Goal: Information Seeking & Learning: Learn about a topic

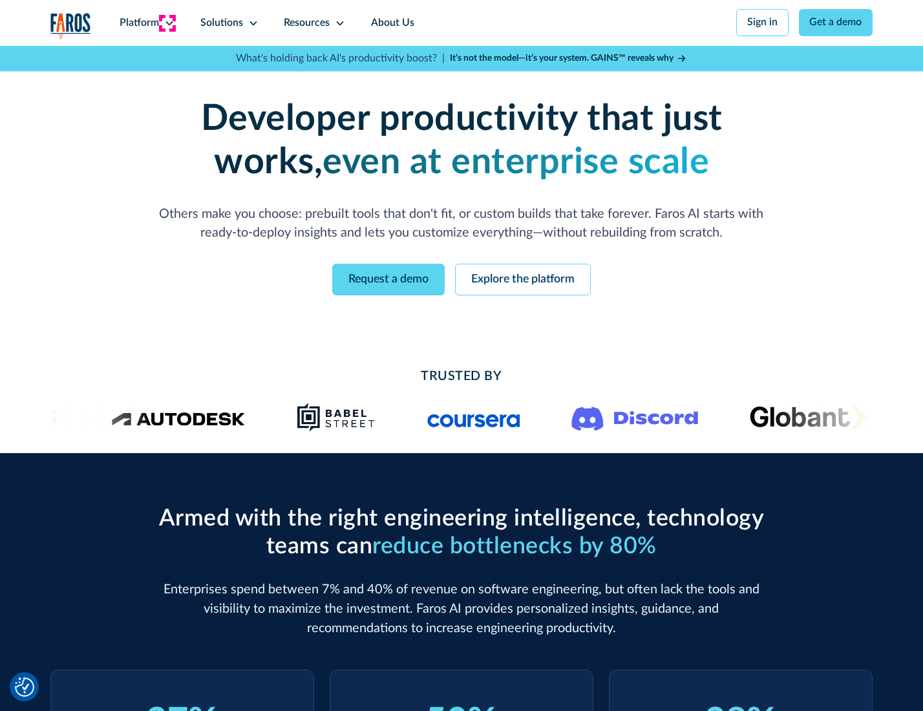
click at [167, 23] on icon at bounding box center [169, 23] width 10 height 10
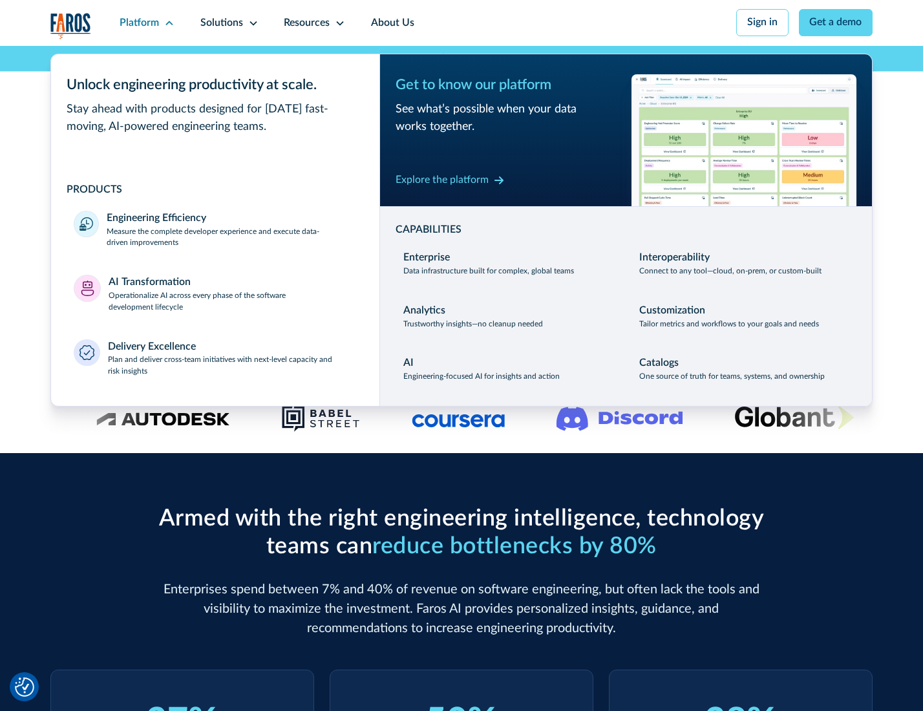
click at [230, 239] on p "Measure the complete developer experience and execute data-driven improvements" at bounding box center [232, 237] width 250 height 23
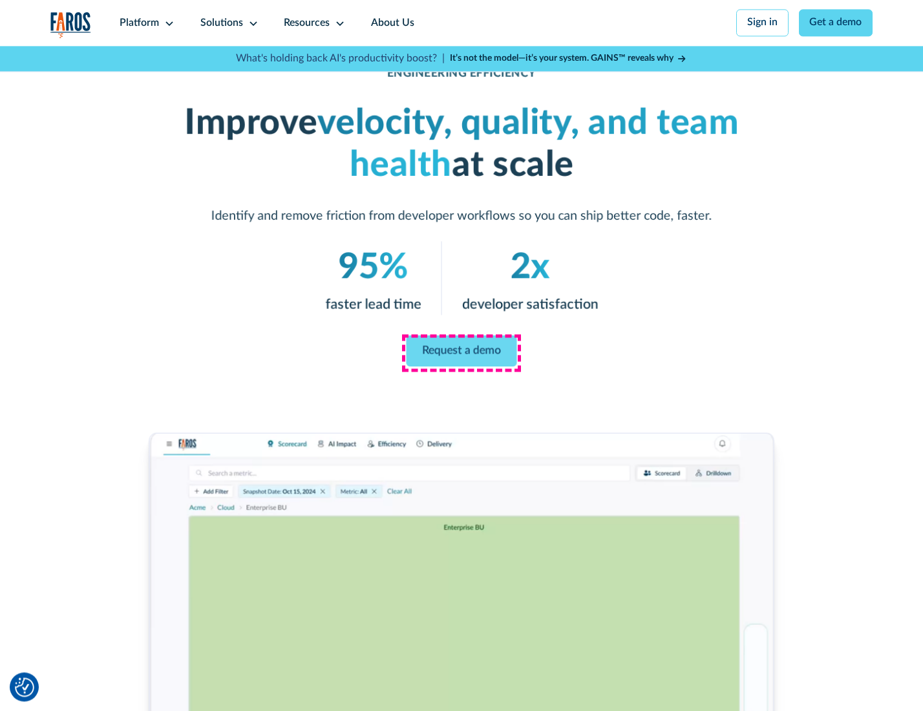
click at [461, 352] on link "Request a demo" at bounding box center [462, 351] width 111 height 31
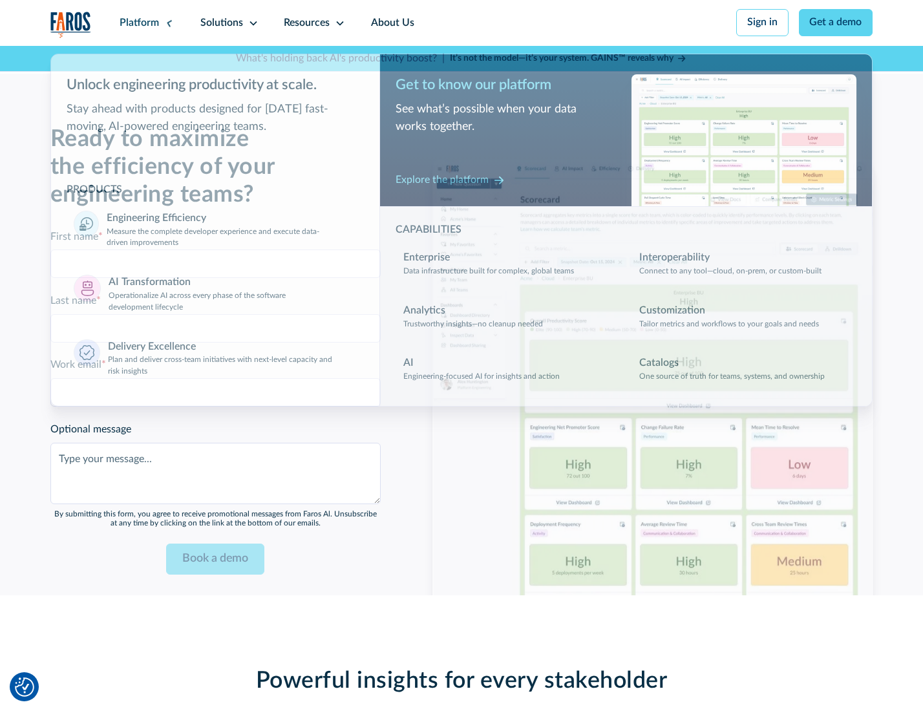
scroll to position [2815, 0]
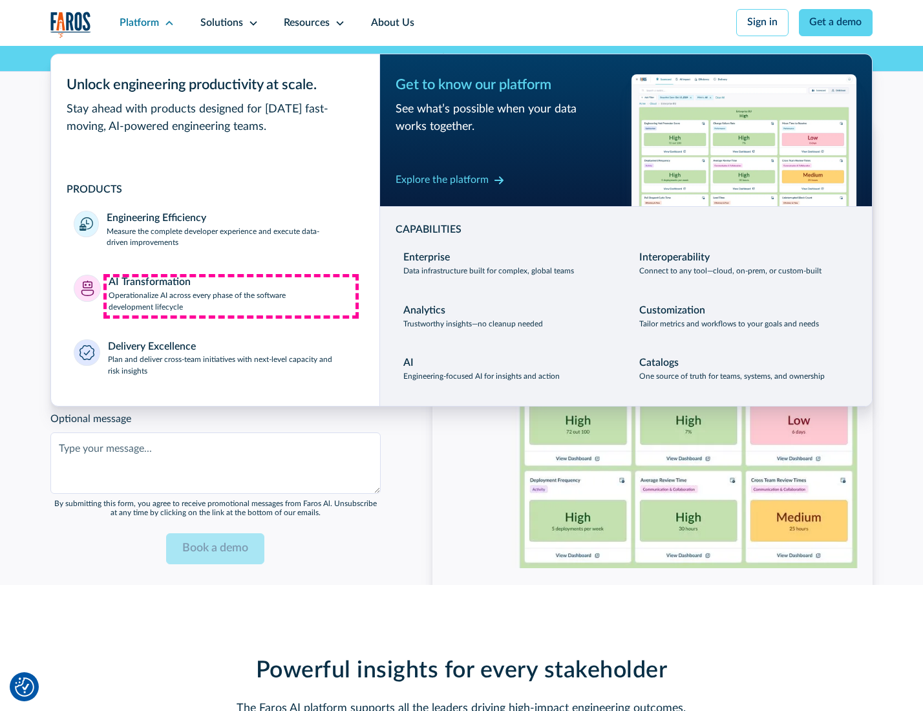
click at [231, 296] on p "Operationalize AI across every phase of the software development lifecycle" at bounding box center [233, 301] width 248 height 23
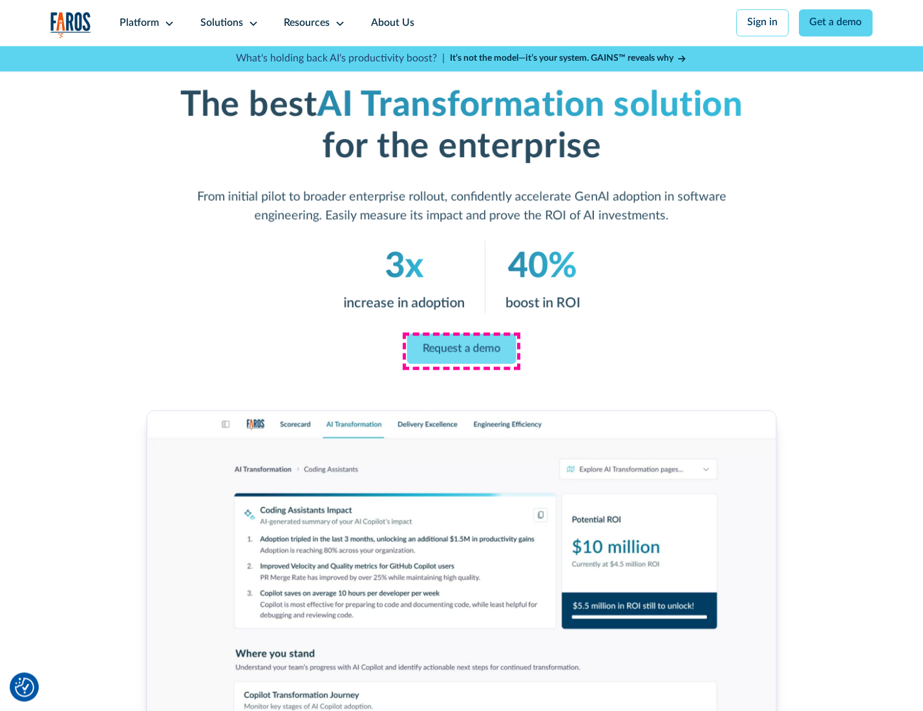
click at [461, 351] on link "Request a demo" at bounding box center [461, 349] width 109 height 30
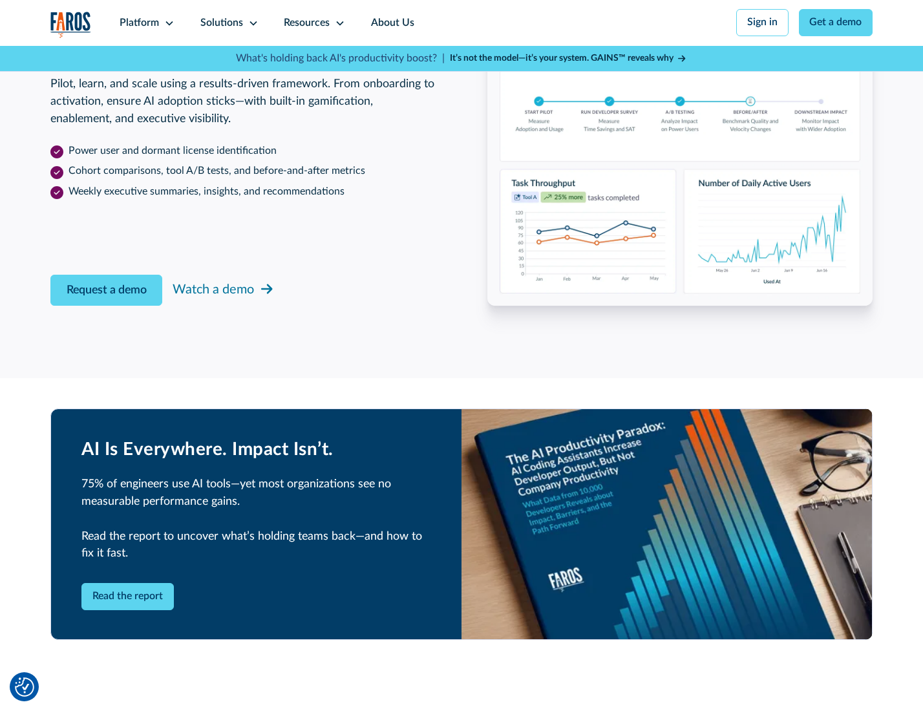
click at [145, 23] on div "Platform" at bounding box center [139, 24] width 39 height 16
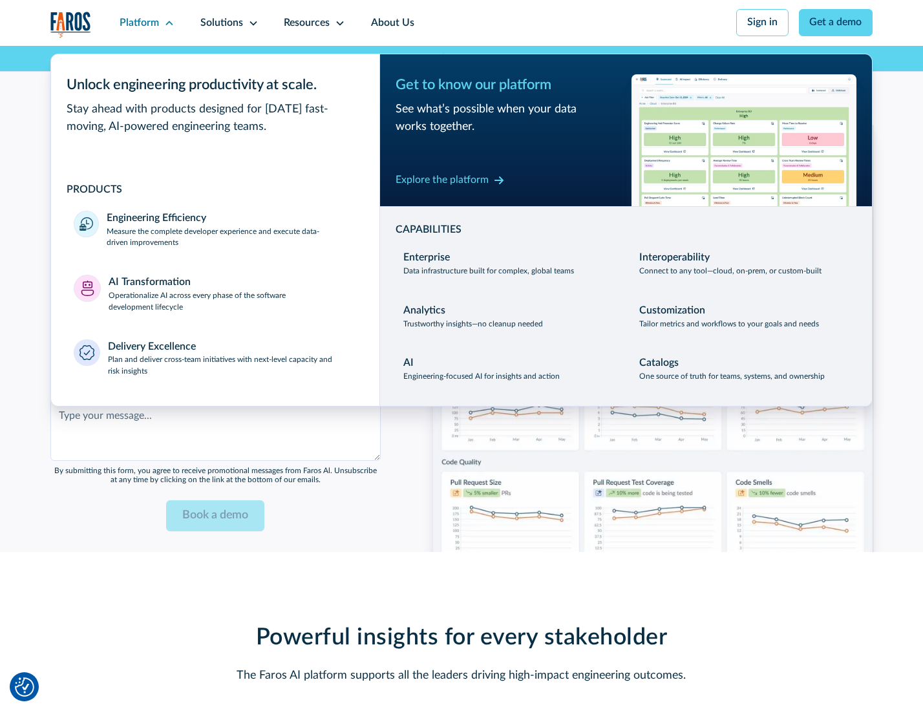
scroll to position [3126, 0]
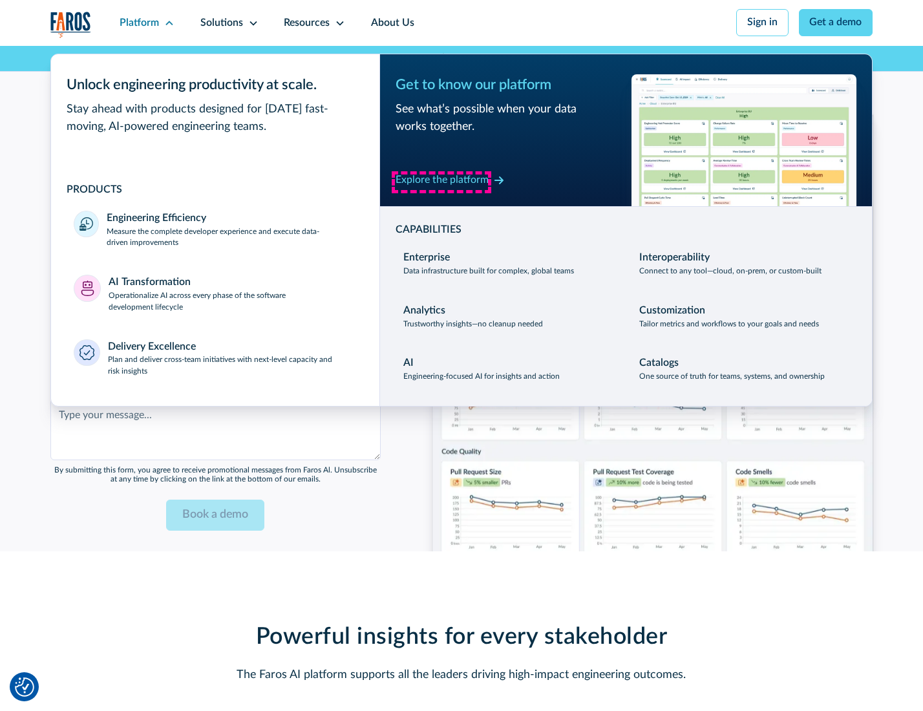
click at [442, 182] on div "Explore the platform" at bounding box center [442, 181] width 93 height 16
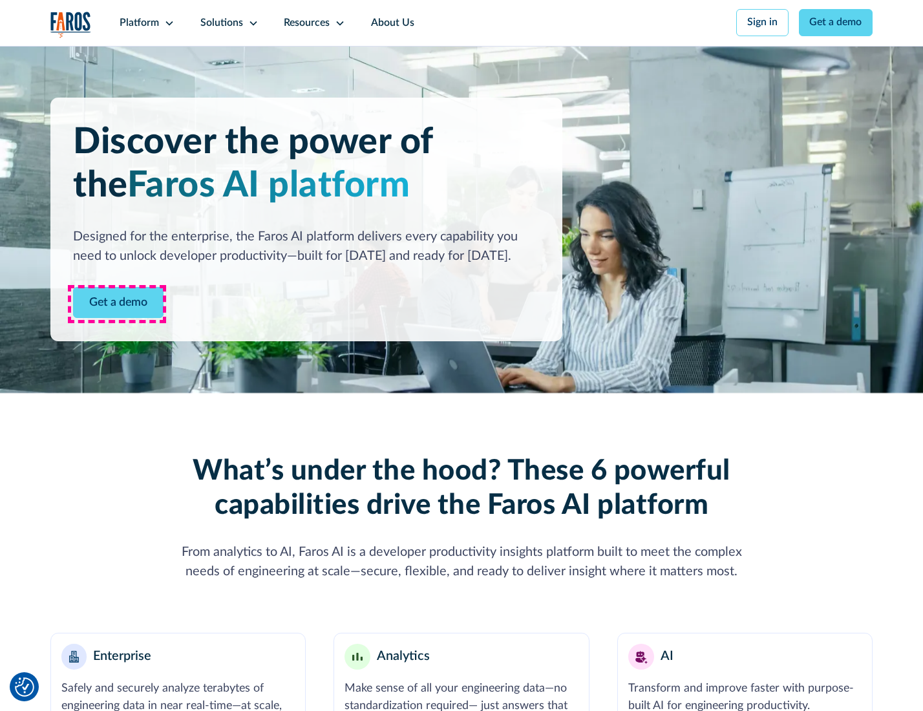
click at [117, 304] on link "Get a demo" at bounding box center [118, 303] width 91 height 32
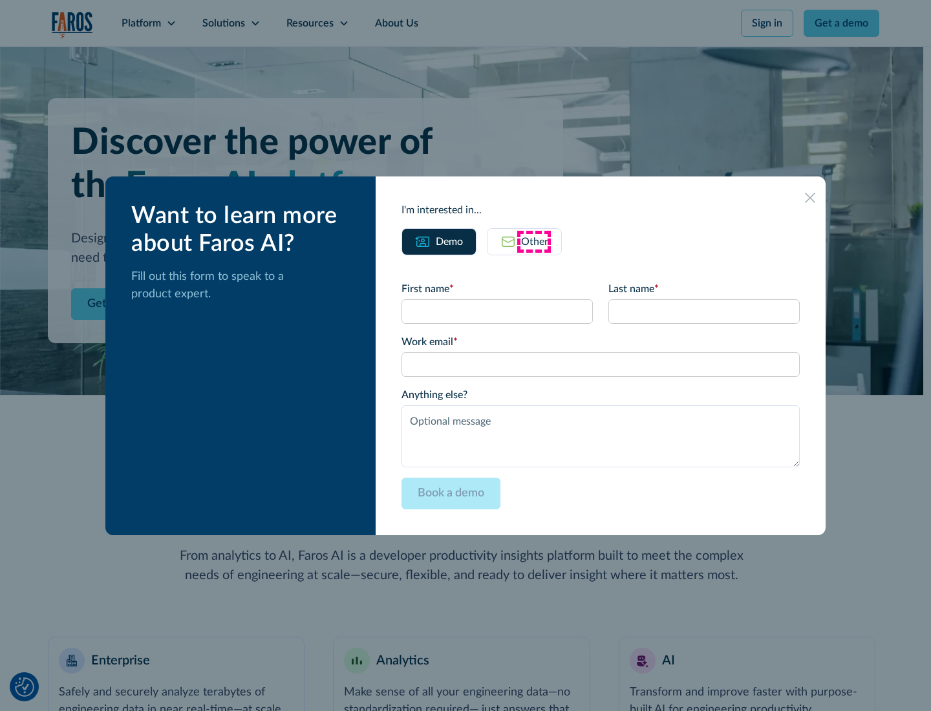
click at [534, 241] on div "Other" at bounding box center [534, 242] width 27 height 16
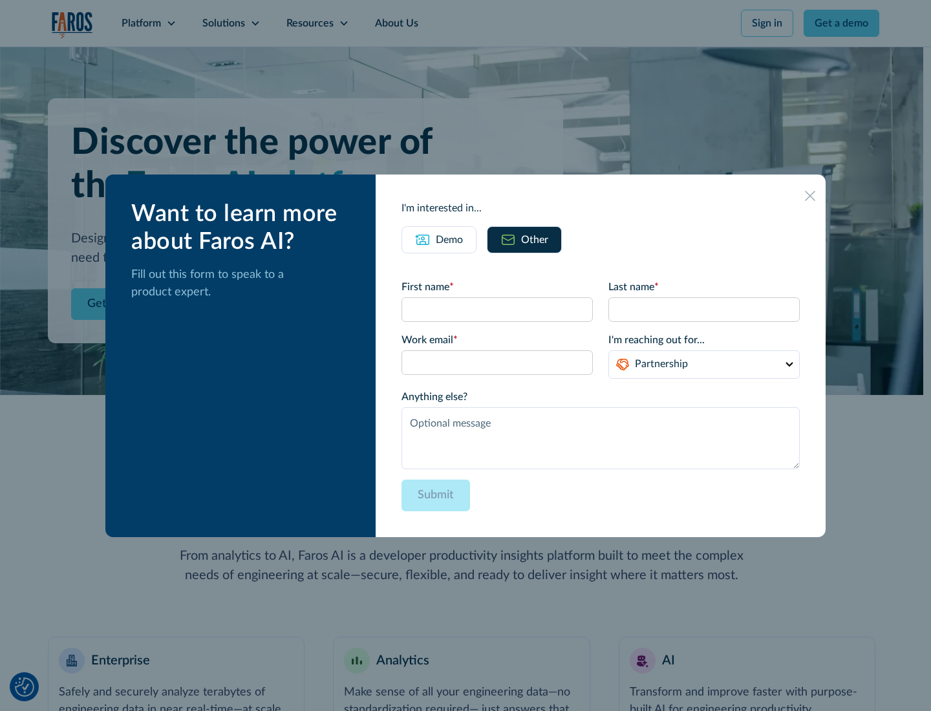
click at [448, 239] on div "Demo" at bounding box center [449, 240] width 27 height 16
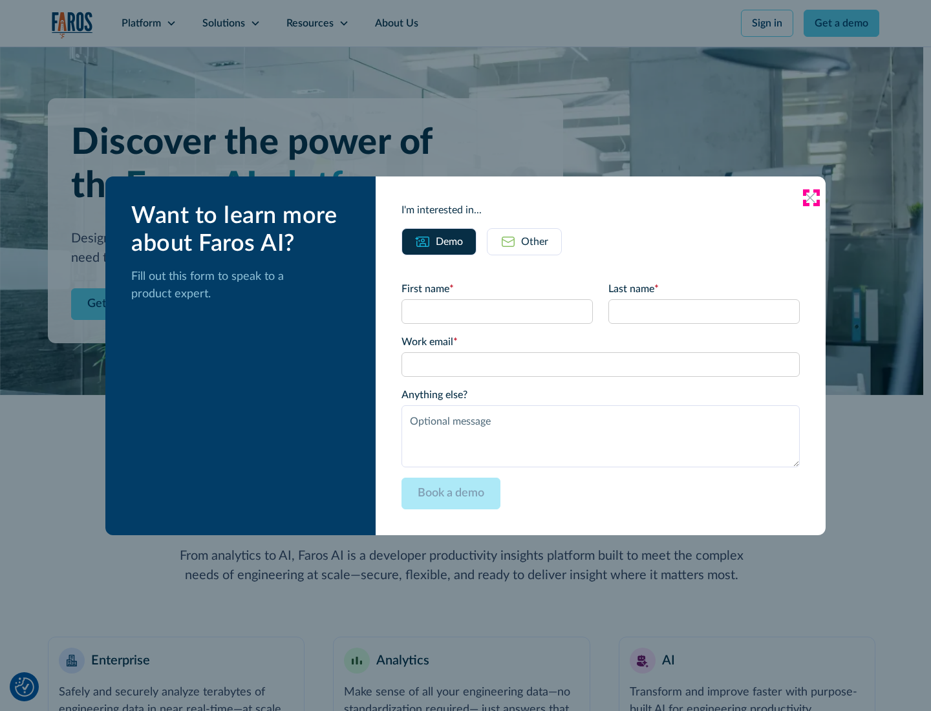
click at [811, 197] on icon at bounding box center [810, 198] width 10 height 10
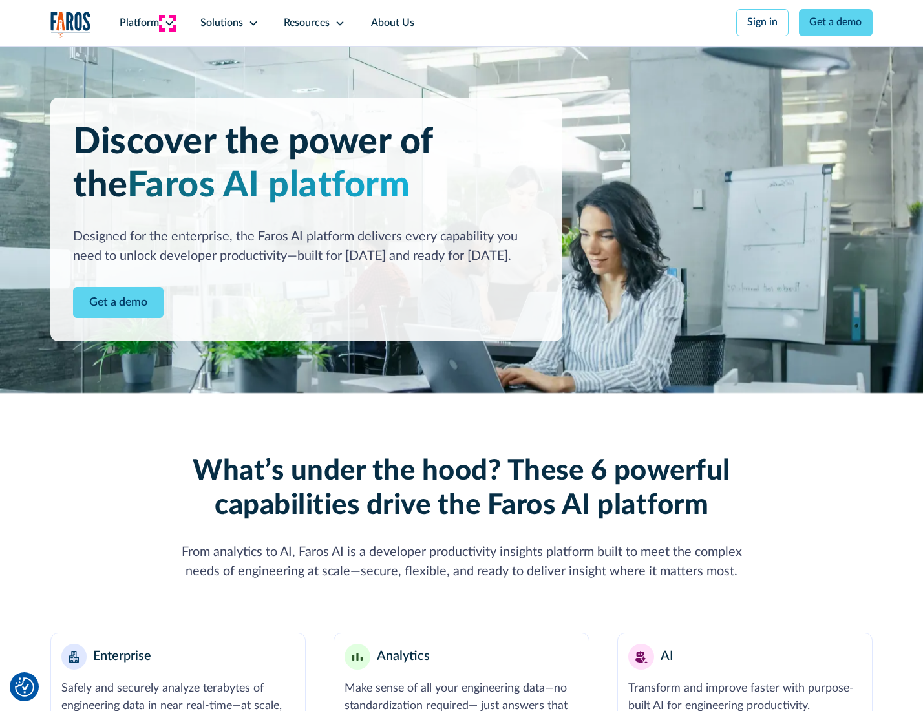
click at [167, 23] on icon at bounding box center [169, 23] width 10 height 10
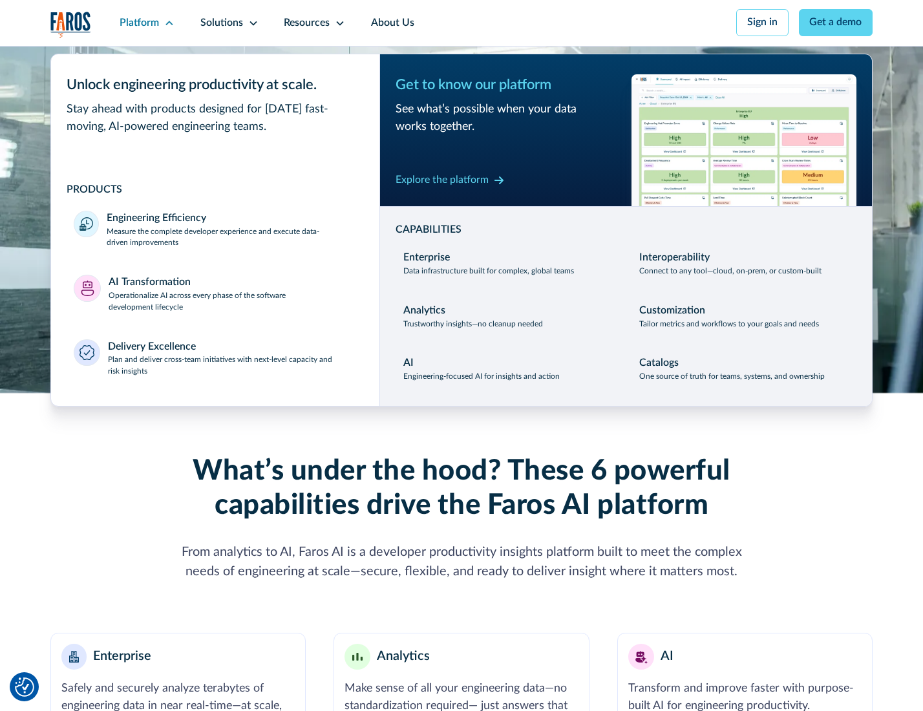
click at [231, 369] on p "Plan and deliver cross-team initiatives with next-level capacity and risk insig…" at bounding box center [232, 365] width 249 height 23
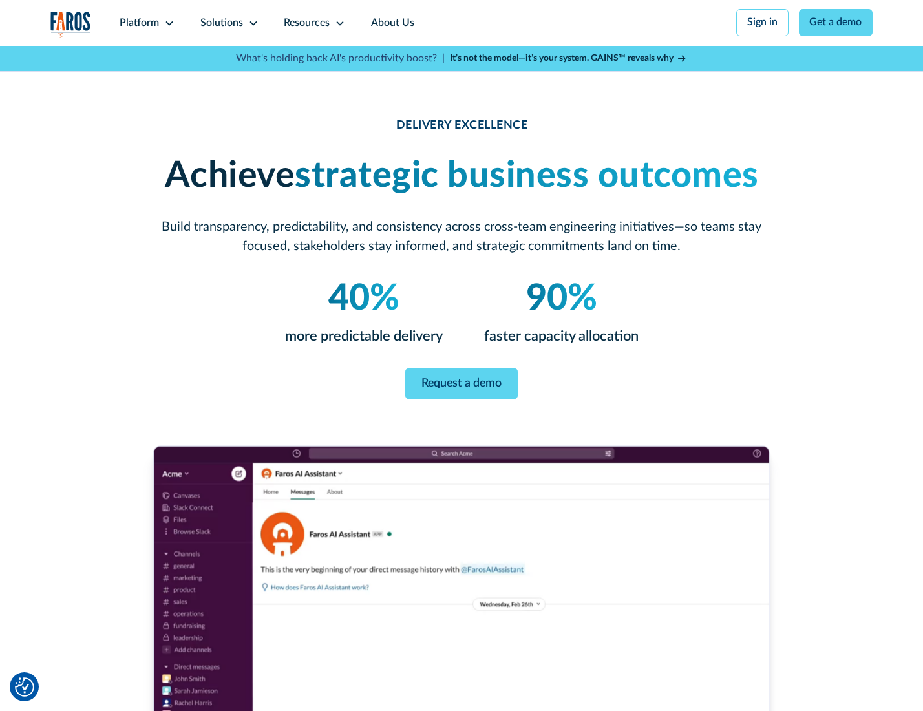
click at [251, 23] on icon at bounding box center [253, 23] width 10 height 10
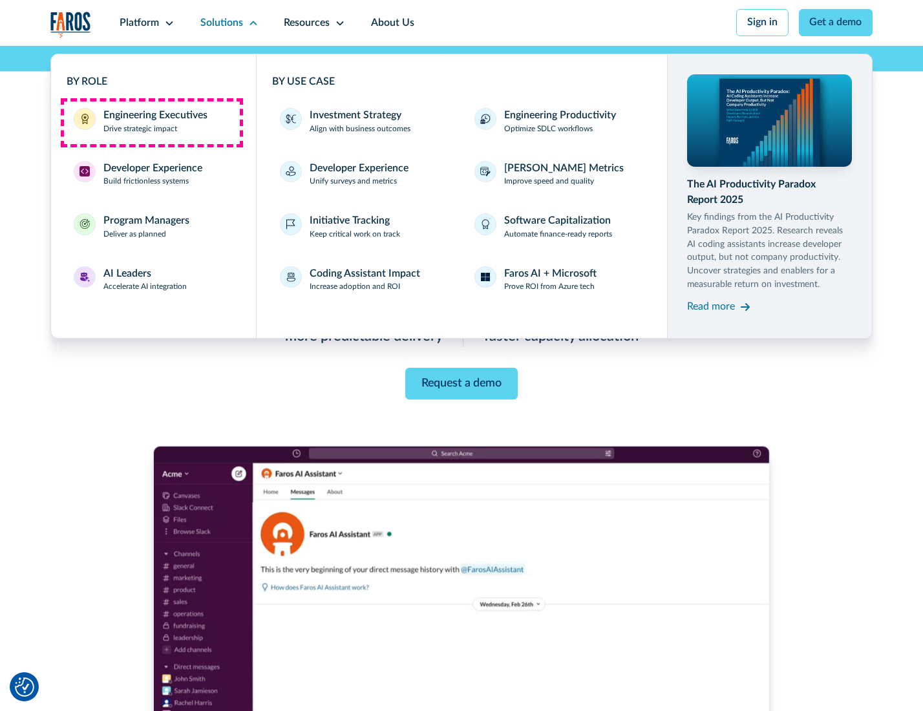
click at [151, 122] on div "Engineering Executives" at bounding box center [155, 116] width 104 height 16
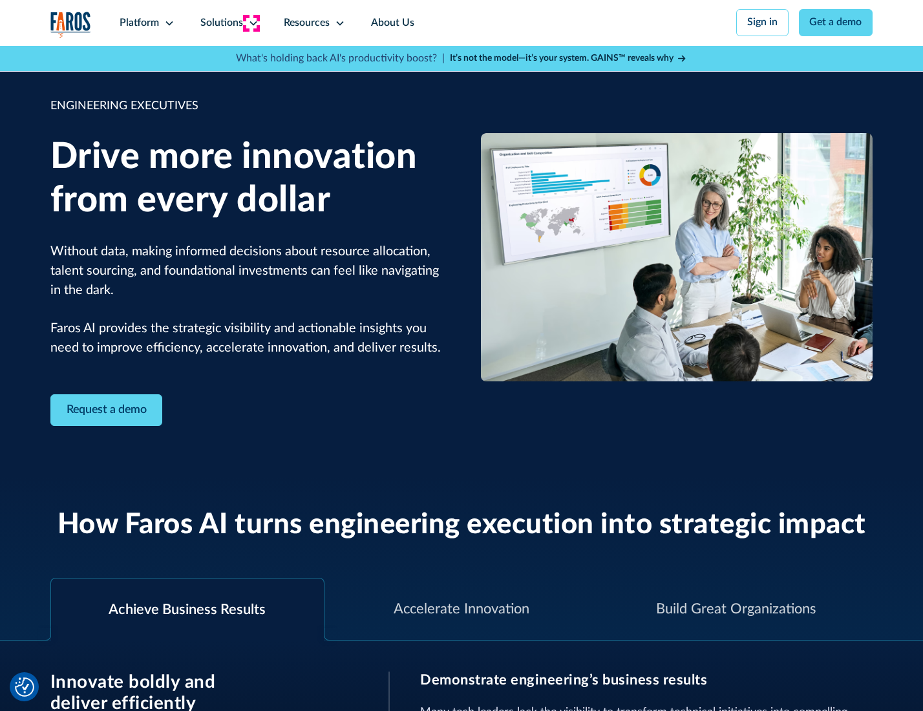
click at [251, 23] on icon at bounding box center [253, 23] width 10 height 10
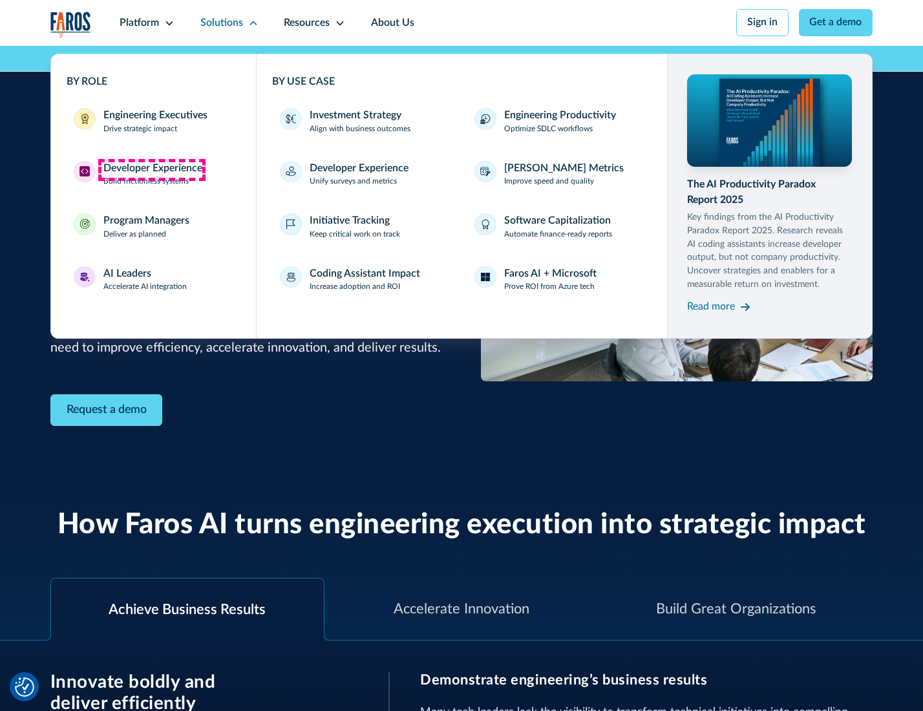
click at [151, 169] on div "Developer Experience" at bounding box center [152, 169] width 99 height 16
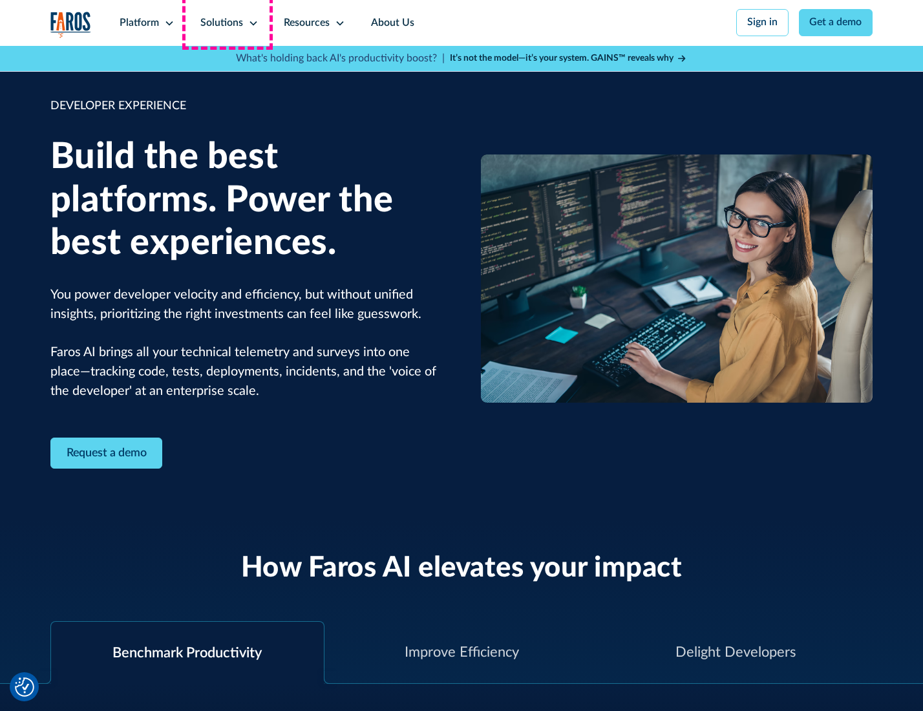
click at [228, 23] on div "Solutions" at bounding box center [221, 24] width 43 height 16
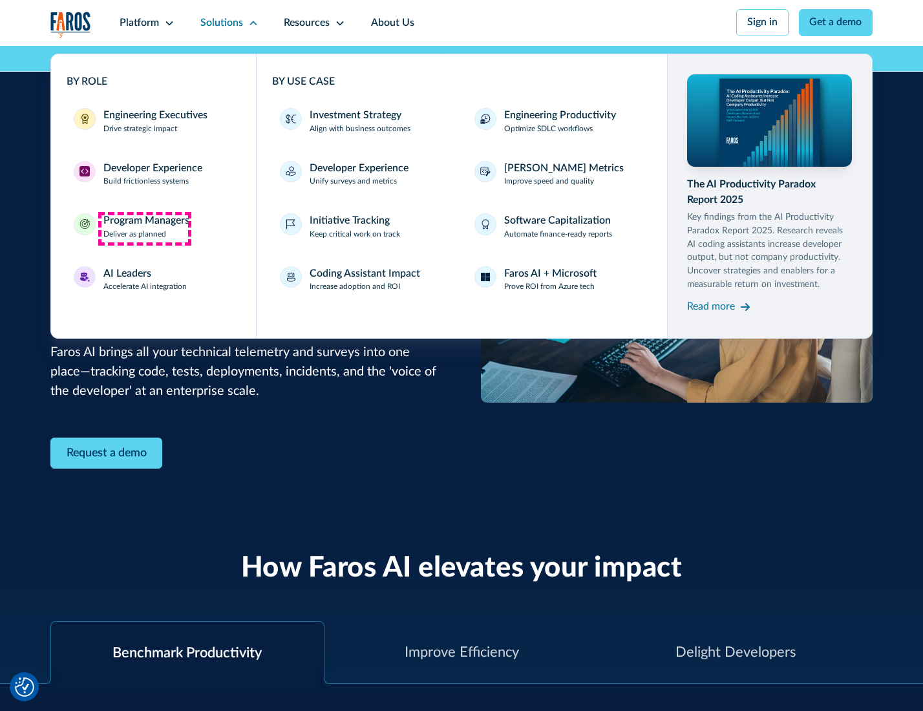
click at [144, 228] on div "Program Managers" at bounding box center [146, 221] width 86 height 16
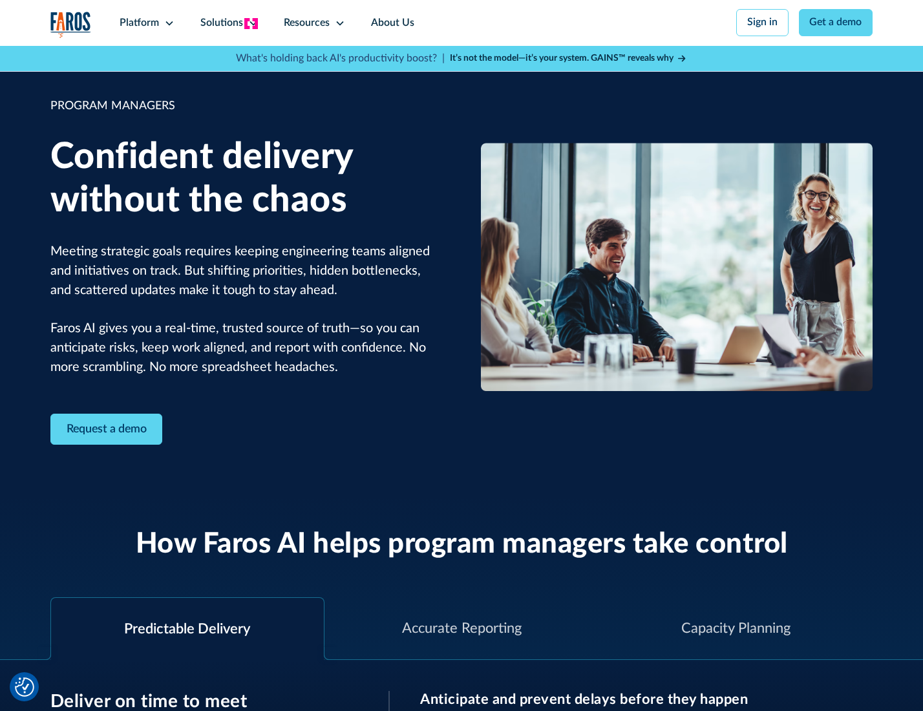
click at [251, 23] on icon at bounding box center [253, 23] width 10 height 10
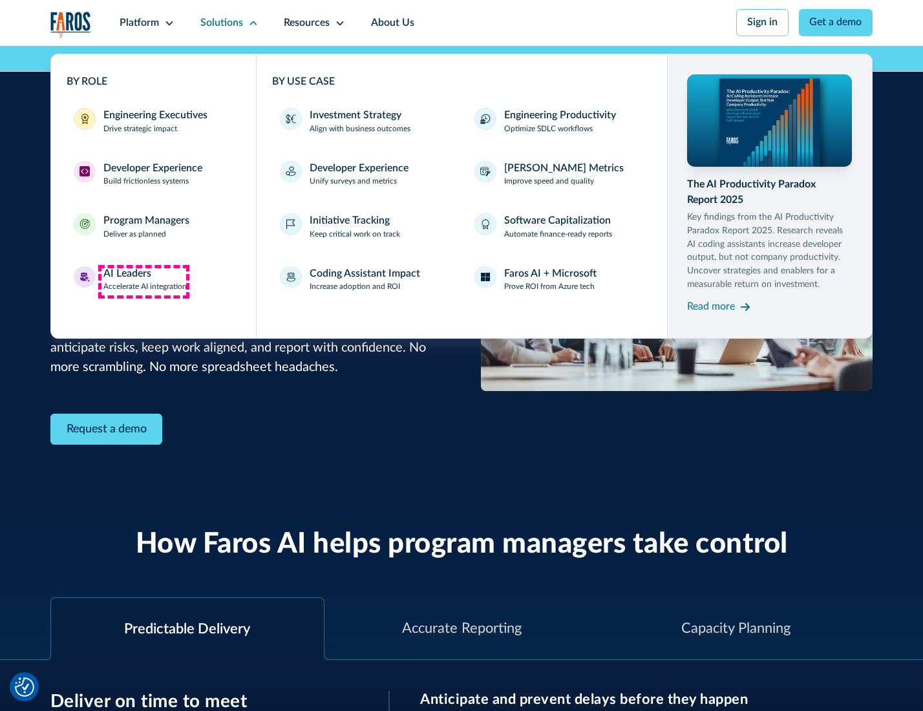
click at [144, 281] on div "AI Leaders" at bounding box center [127, 274] width 48 height 16
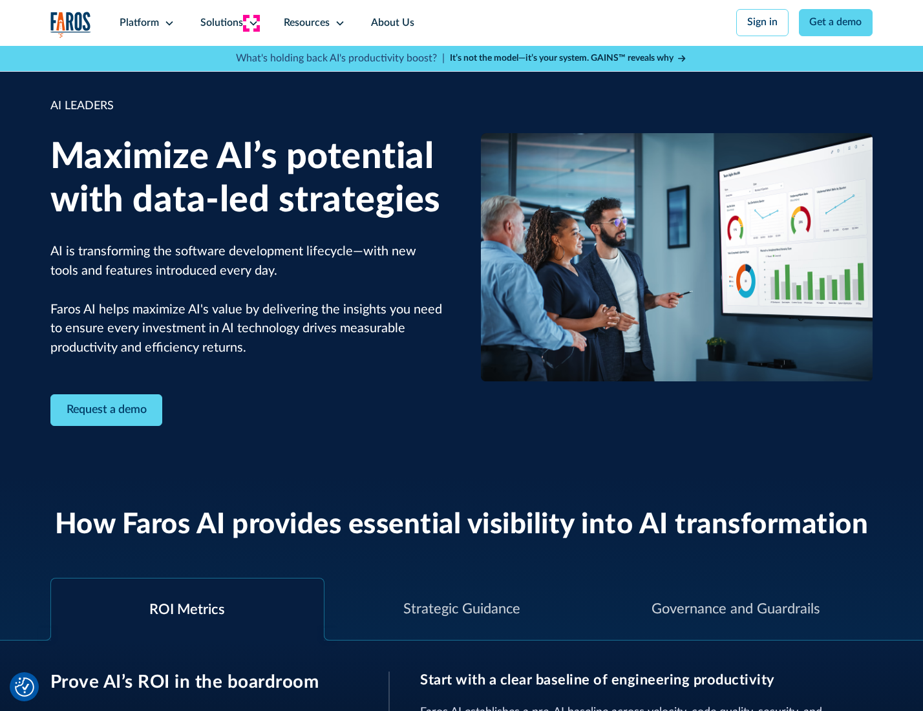
click at [251, 23] on icon at bounding box center [253, 23] width 10 height 10
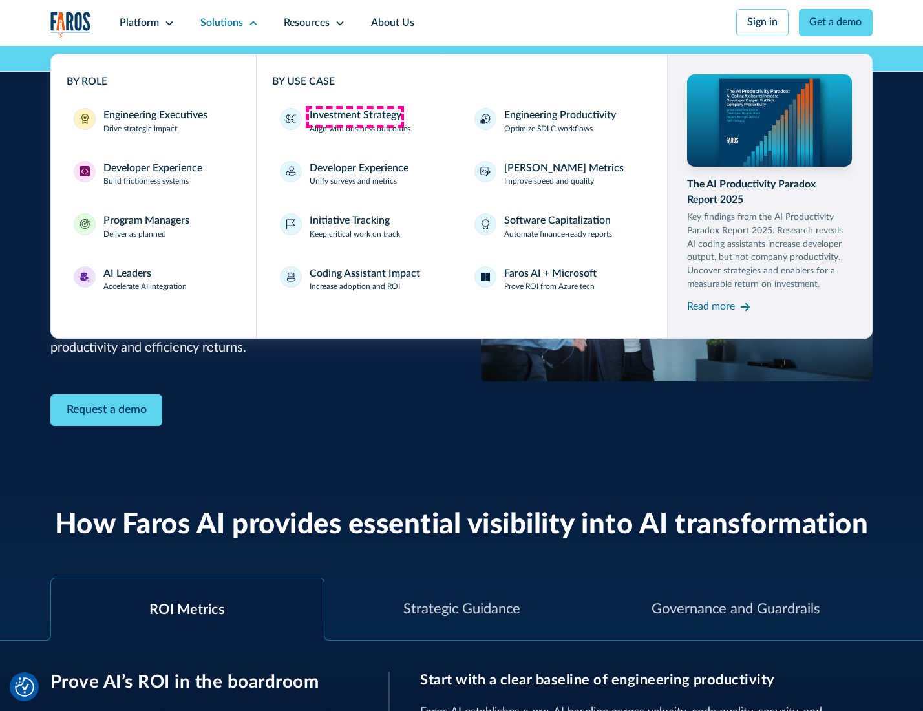
click at [354, 116] on div "Investment Strategy" at bounding box center [356, 116] width 92 height 16
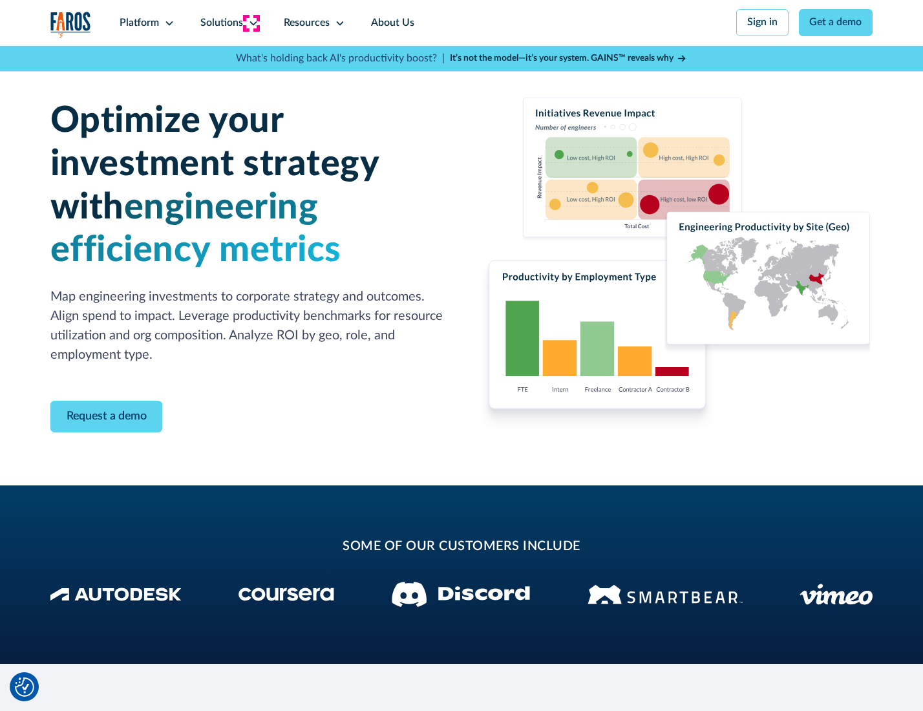
click at [251, 23] on icon at bounding box center [253, 23] width 10 height 10
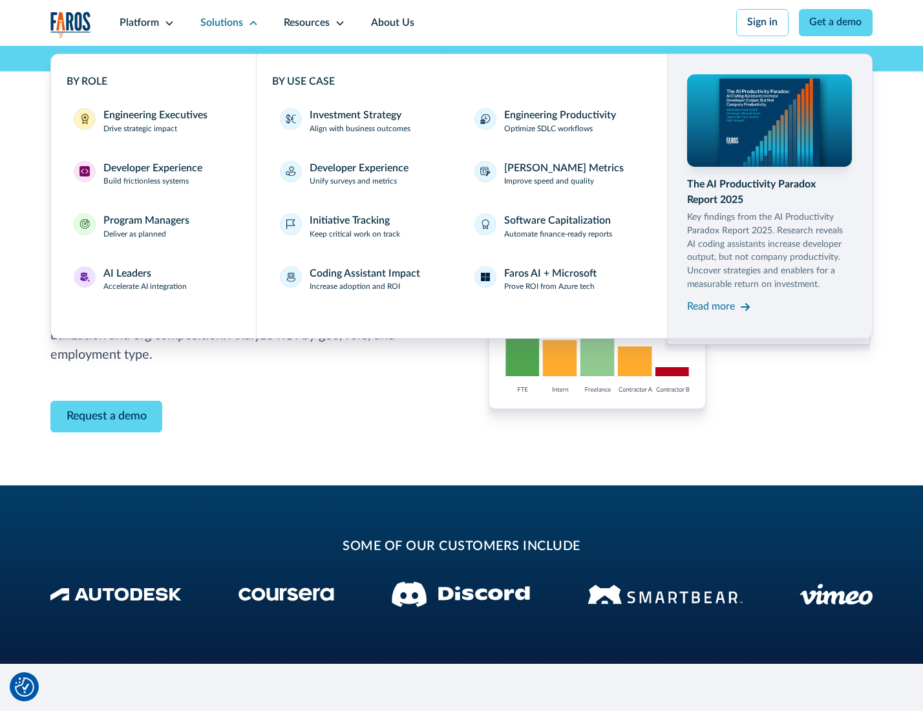
click at [550, 289] on p "Prove ROI from Azure tech" at bounding box center [549, 287] width 91 height 12
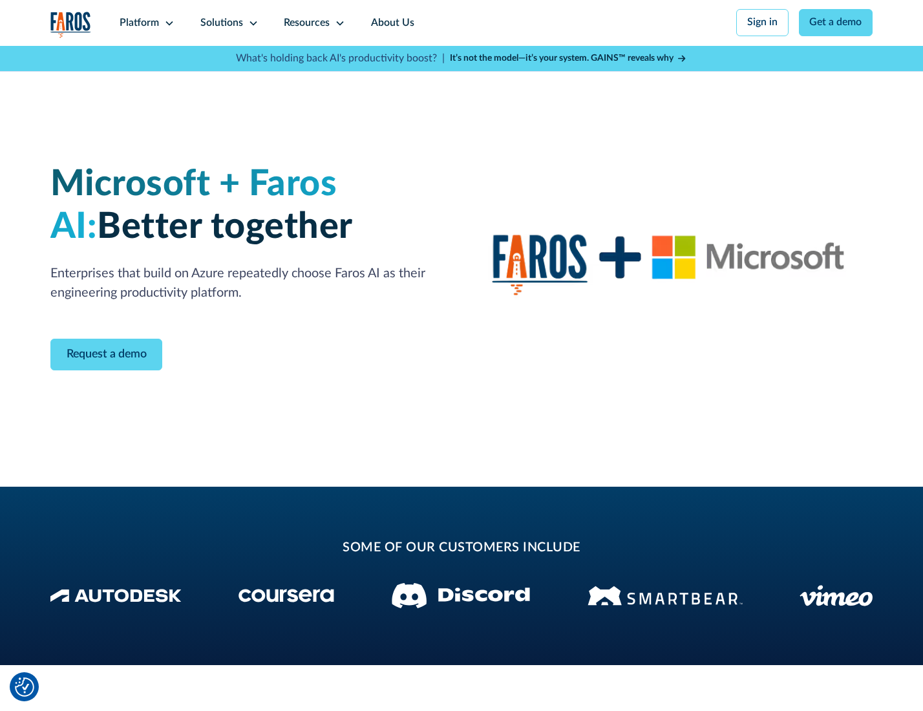
click at [251, 23] on icon at bounding box center [253, 23] width 10 height 10
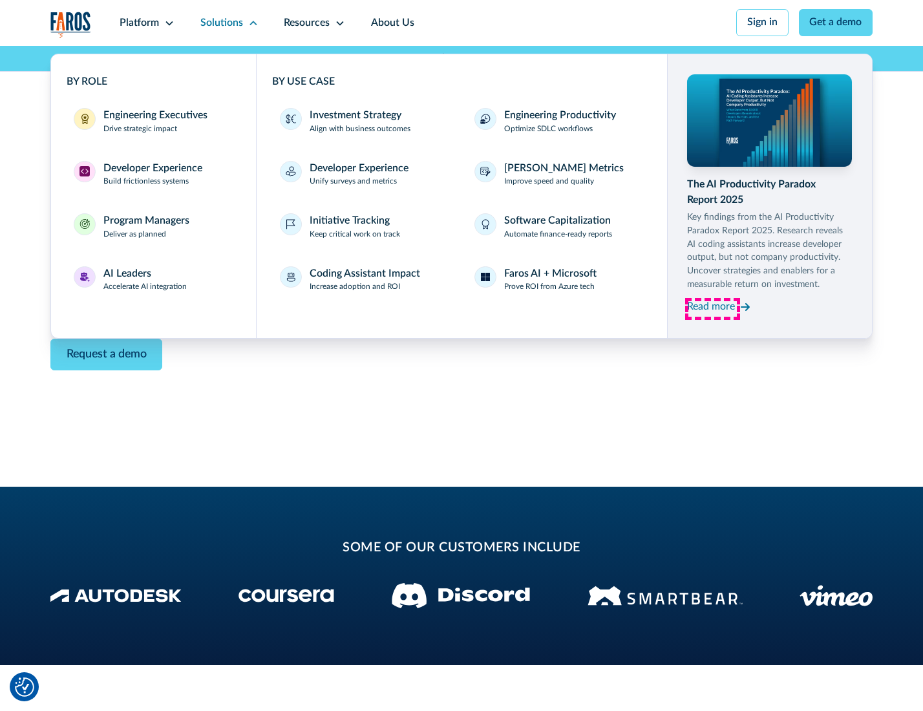
click at [713, 309] on div "Read more" at bounding box center [711, 307] width 48 height 16
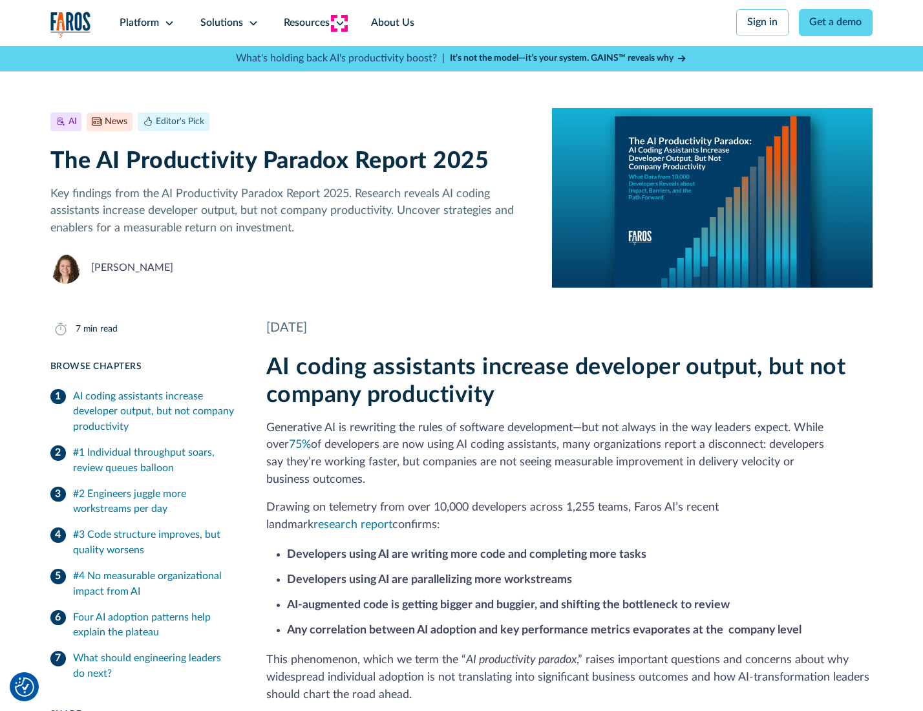
click at [339, 23] on icon at bounding box center [340, 23] width 10 height 10
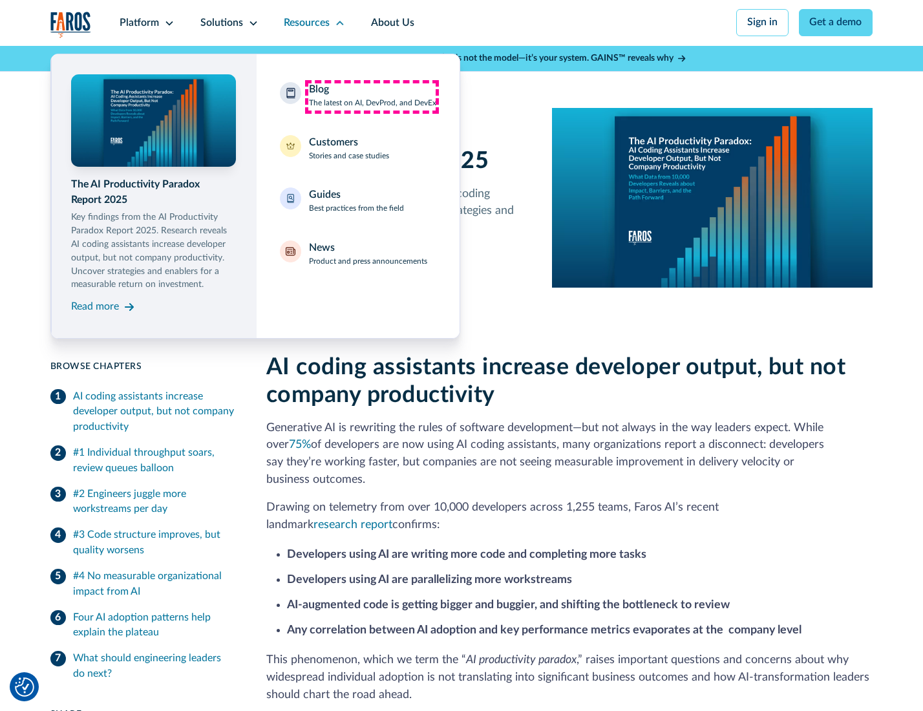
click at [372, 96] on div "Blog The latest on AI, DevProd, and DevEx" at bounding box center [372, 95] width 127 height 27
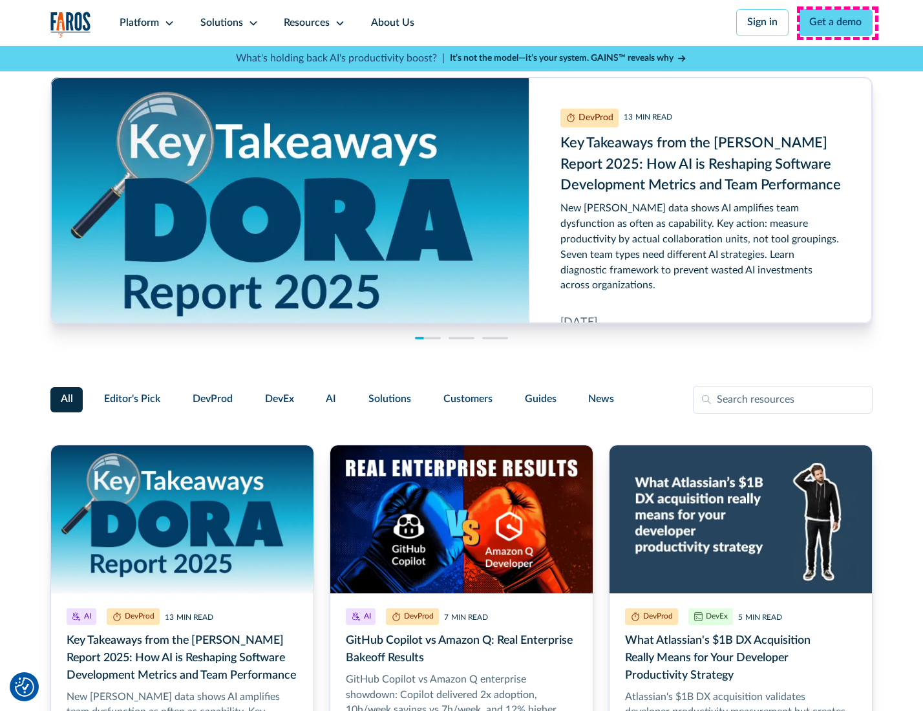
click at [837, 23] on link "Get a demo" at bounding box center [836, 22] width 74 height 27
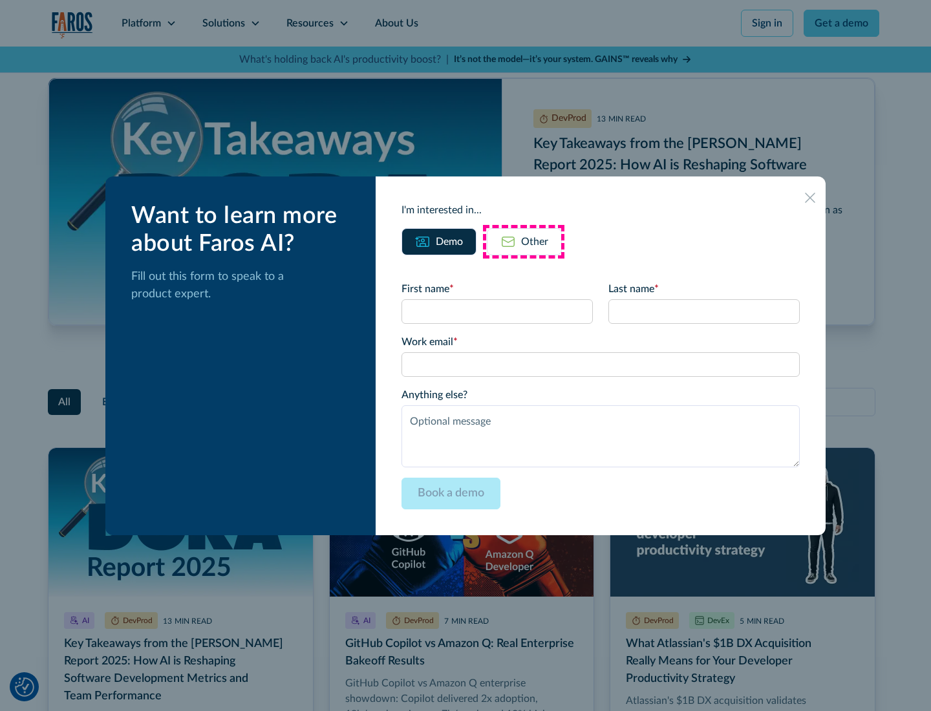
click at [524, 241] on div "Other" at bounding box center [534, 242] width 27 height 16
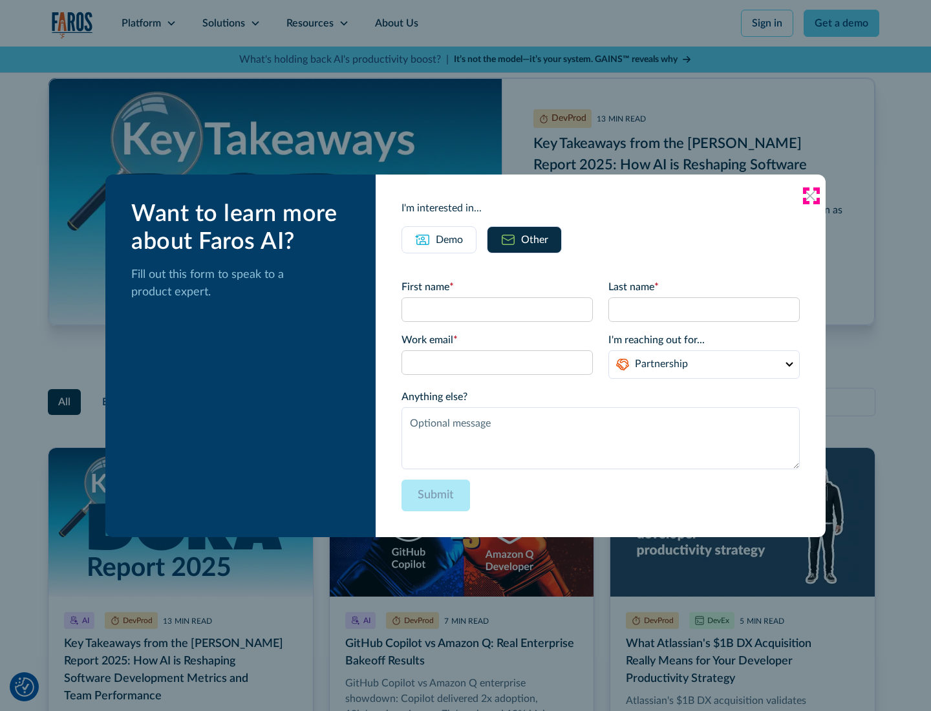
click at [811, 195] on icon at bounding box center [810, 196] width 10 height 10
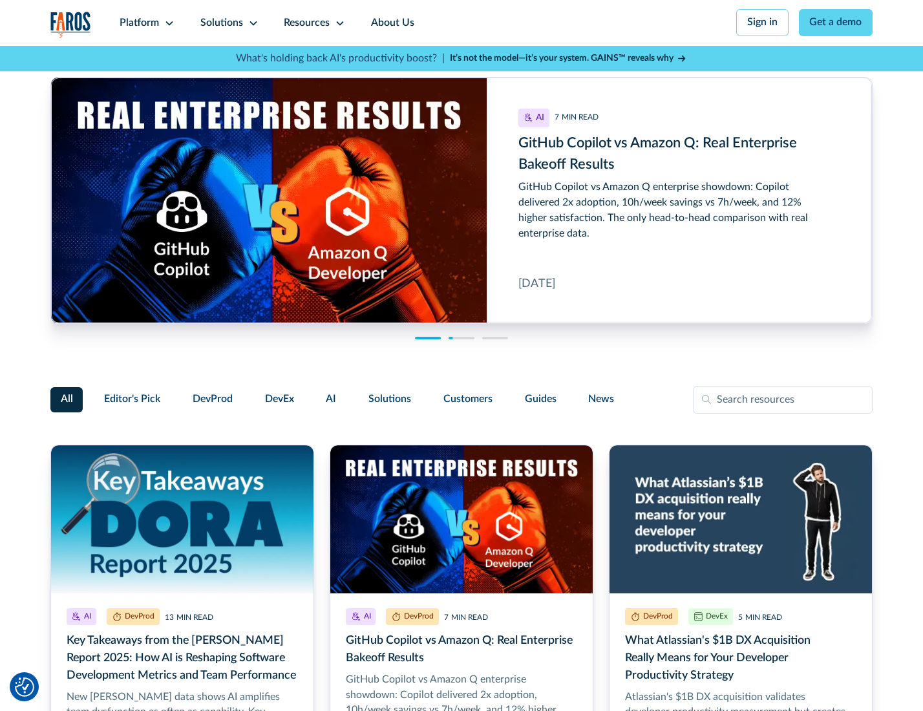
click at [391, 23] on link "About Us" at bounding box center [392, 23] width 69 height 46
